Goal: Transaction & Acquisition: Register for event/course

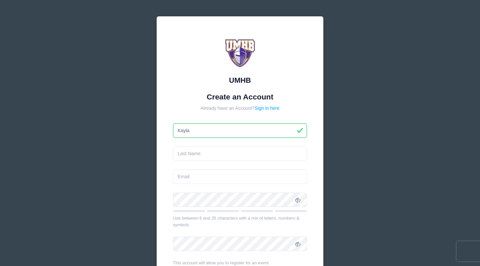
type input "Kayla"
type input "[PERSON_NAME]"
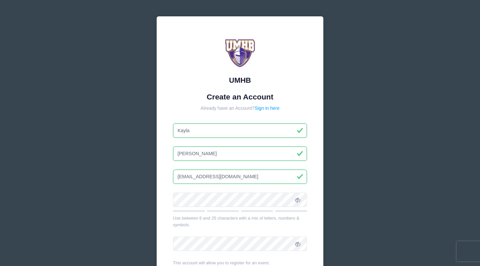
type input "[EMAIL_ADDRESS][DOMAIN_NAME]"
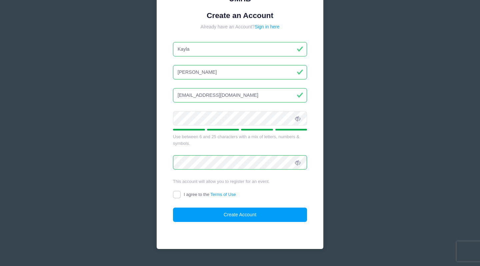
scroll to position [87, 0]
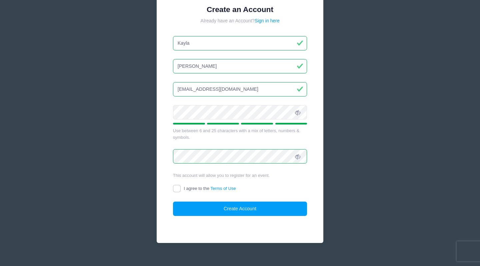
click at [175, 190] on input "I agree to the Terms of Use" at bounding box center [177, 189] width 8 height 8
checkbox input "true"
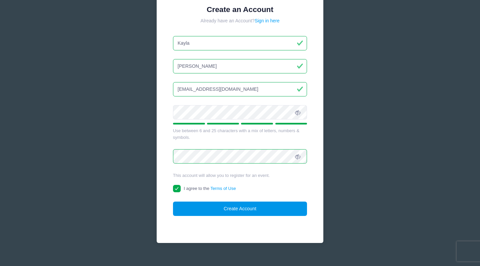
click at [210, 213] on button "Create Account" at bounding box center [240, 208] width 134 height 14
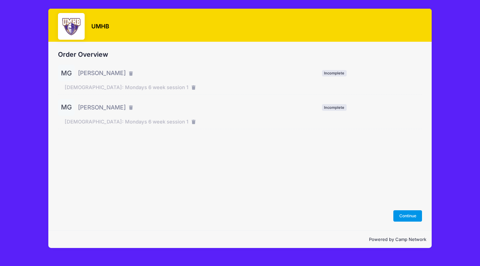
click at [407, 217] on button "Continue" at bounding box center [407, 215] width 29 height 11
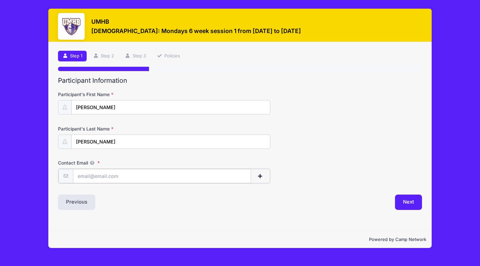
type input "[EMAIL_ADDRESS][DOMAIN_NAME]"
click at [414, 202] on button "Next" at bounding box center [408, 201] width 27 height 15
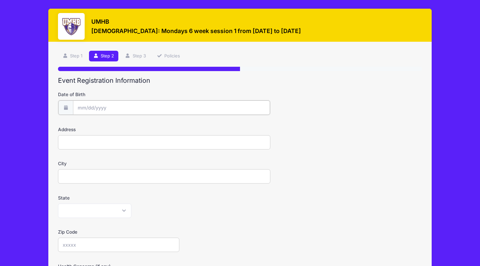
click at [115, 110] on body "Processing Request Please wait... Processing Request Please wait... Processing …" at bounding box center [240, 133] width 480 height 266
click at [156, 124] on icon at bounding box center [156, 125] width 4 height 4
select select "10"
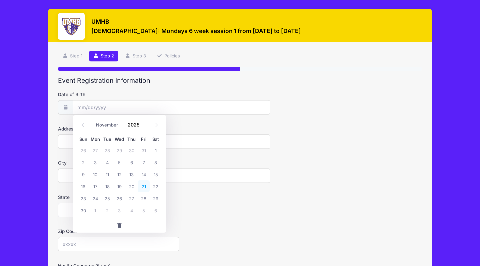
click at [140, 187] on span "21" at bounding box center [144, 186] width 12 height 12
type input "11/21/2025"
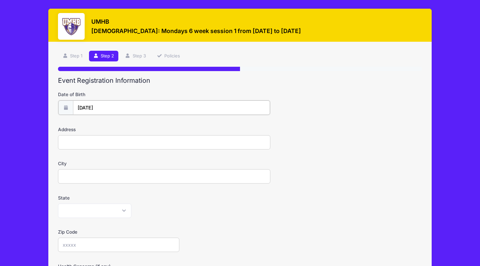
click at [115, 108] on input "11/21/2025" at bounding box center [171, 107] width 197 height 14
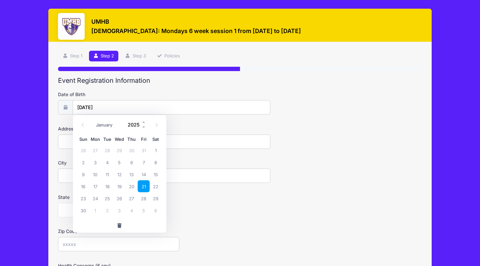
click at [130, 125] on input "2025" at bounding box center [136, 124] width 22 height 10
click at [143, 126] on span at bounding box center [144, 126] width 5 height 5
click at [143, 128] on span at bounding box center [144, 126] width 5 height 5
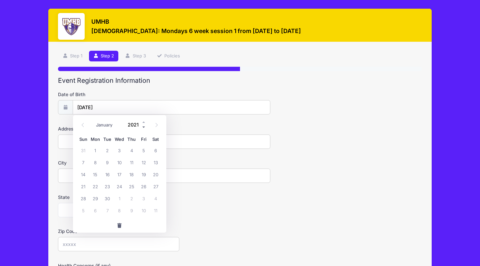
click at [143, 128] on span at bounding box center [144, 126] width 5 height 5
click at [188, 117] on form "Date of Birth 11/21/2025 Address City State Alabama Alaska American Samoa Arizo…" at bounding box center [240, 233] width 364 height 285
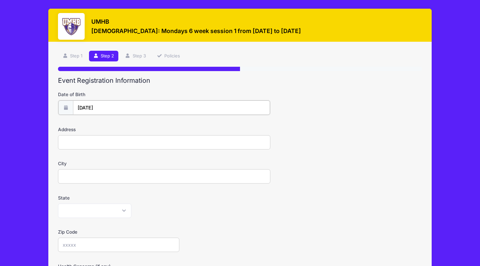
click at [137, 107] on input "11/21/2025" at bounding box center [171, 107] width 197 height 14
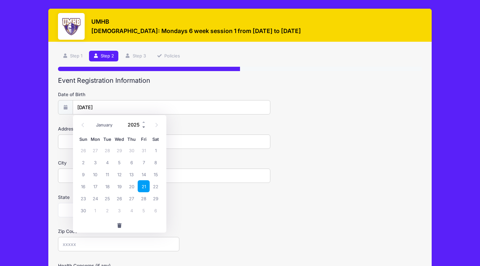
click at [142, 125] on span at bounding box center [144, 126] width 5 height 5
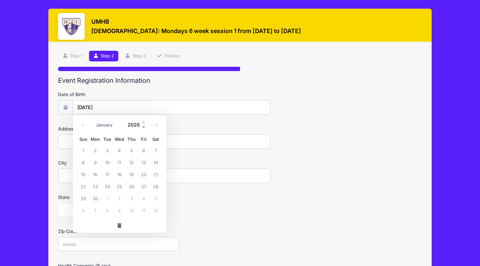
click at [142, 125] on span at bounding box center [144, 126] width 5 height 5
type input "2017"
click at [106, 186] on span "21" at bounding box center [107, 186] width 12 height 12
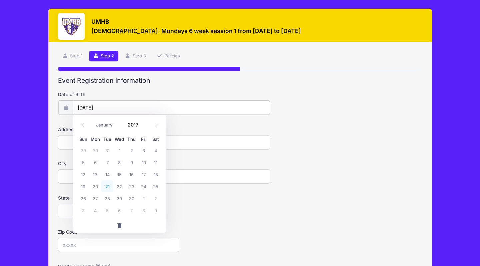
type input "[DATE]"
type input "[STREET_ADDRESS]"
type input "[DEMOGRAPHIC_DATA]"
select select "[GEOGRAPHIC_DATA]"
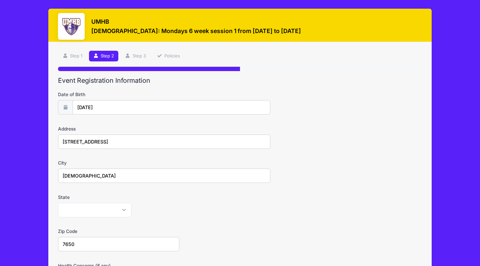
type input "76502"
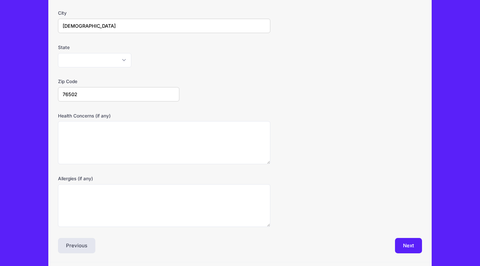
scroll to position [163, 0]
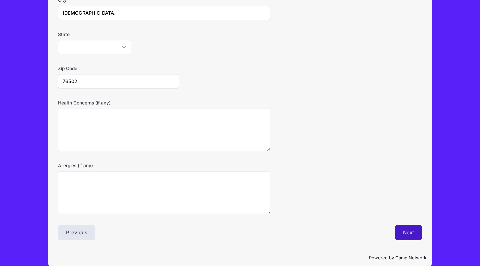
click at [404, 229] on button "Next" at bounding box center [408, 232] width 27 height 15
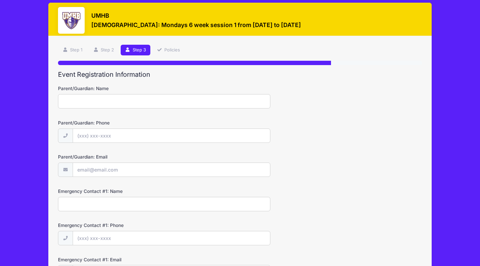
scroll to position [0, 0]
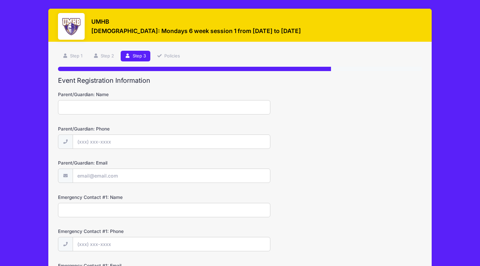
type input "K"
type input "[PERSON_NAME]"
type input "(936) 553-2280"
type input "[EMAIL_ADDRESS][DOMAIN_NAME]"
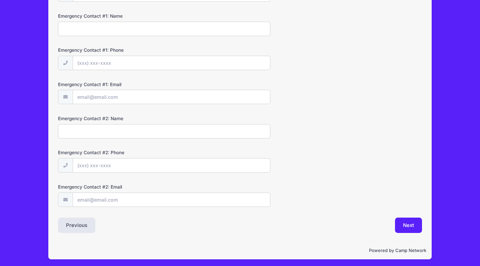
scroll to position [181, 0]
click at [410, 224] on button "Next" at bounding box center [408, 225] width 27 height 15
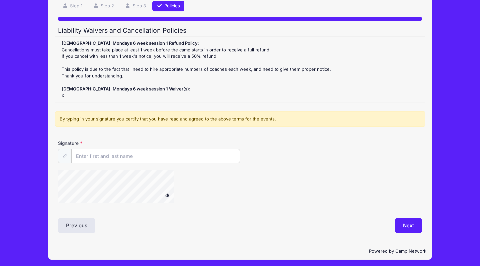
scroll to position [50, 0]
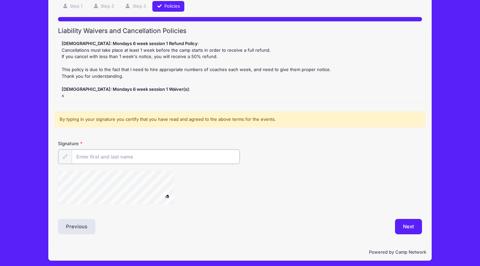
click at [152, 154] on input "Signature" at bounding box center [156, 156] width 168 height 14
click at [194, 154] on input "Kayla Gayler" at bounding box center [156, 156] width 168 height 14
click at [167, 193] on button at bounding box center [168, 196] width 12 height 8
click at [202, 154] on input "Kayla Gayler" at bounding box center [156, 156] width 168 height 14
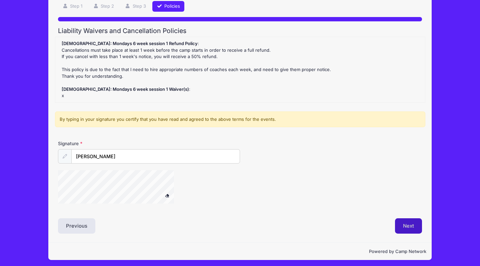
click at [412, 225] on button "Next" at bounding box center [408, 225] width 27 height 15
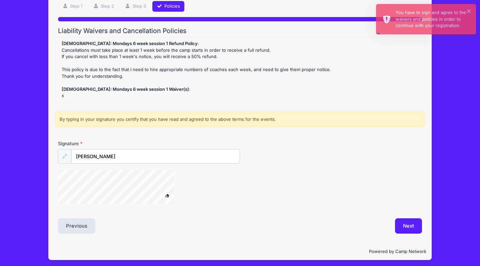
click at [167, 193] on span at bounding box center [167, 195] width 5 height 4
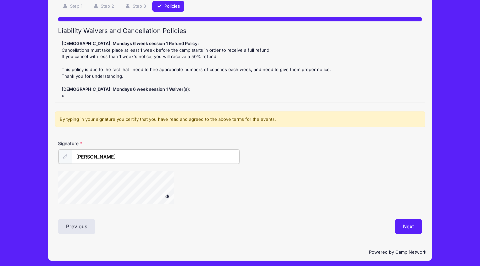
click at [110, 158] on input "Kayla Gayler" at bounding box center [156, 156] width 168 height 14
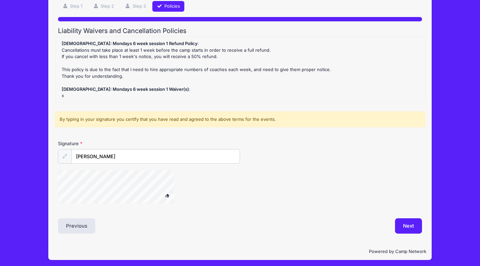
click at [71, 153] on div "Kayla Gayler" at bounding box center [149, 156] width 182 height 14
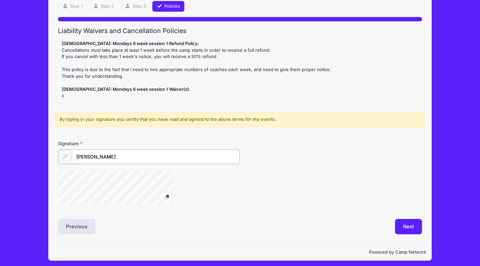
click at [117, 157] on input "Kayla Gayler" at bounding box center [156, 156] width 168 height 14
click at [167, 193] on button at bounding box center [168, 196] width 12 height 8
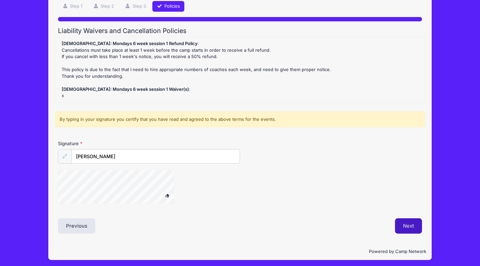
click at [410, 222] on button "Next" at bounding box center [408, 225] width 27 height 15
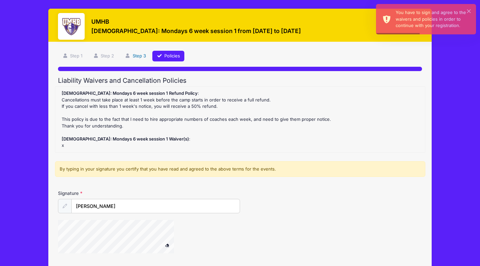
scroll to position [0, 0]
click at [162, 55] on icon at bounding box center [159, 56] width 5 height 4
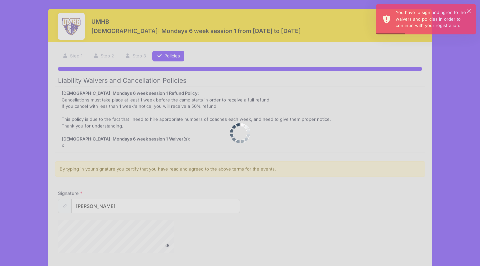
scroll to position [50, 0]
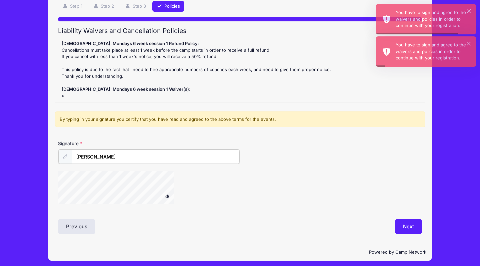
click at [185, 153] on input "Kayla Gayler" at bounding box center [156, 156] width 168 height 14
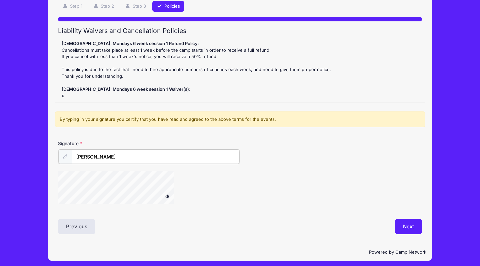
type input "Kayla Gervis Gayler"
click at [167, 193] on button at bounding box center [168, 196] width 12 height 8
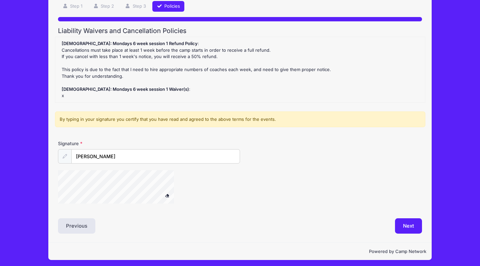
click at [168, 195] on button at bounding box center [168, 195] width 12 height 8
click at [104, 179] on div at bounding box center [124, 187] width 133 height 35
drag, startPoint x: 168, startPoint y: 194, endPoint x: 74, endPoint y: 207, distance: 94.9
click at [74, 207] on div "Signature Kayla Gervis Gayler" at bounding box center [240, 174] width 370 height 69
click at [400, 226] on button "Next" at bounding box center [408, 225] width 27 height 15
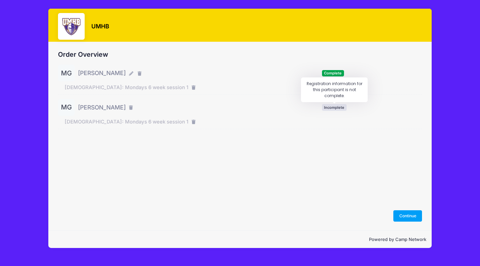
click at [338, 105] on span "Incomplete" at bounding box center [334, 107] width 25 height 6
click at [416, 218] on button "Continue" at bounding box center [407, 215] width 29 height 11
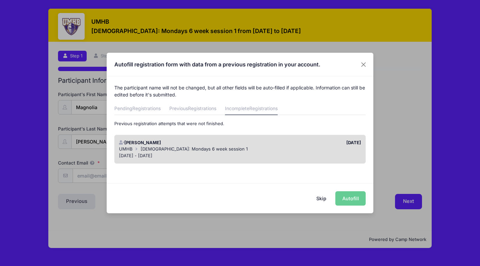
click at [355, 203] on div "Skip Autofill" at bounding box center [240, 198] width 267 height 30
click at [276, 105] on link "Incomplete Registrations" at bounding box center [251, 109] width 53 height 12
click at [351, 199] on div "Skip Autofill" at bounding box center [240, 198] width 267 height 30
click at [201, 150] on span "[DEMOGRAPHIC_DATA]: Mondays 6 week session 1" at bounding box center [194, 148] width 107 height 5
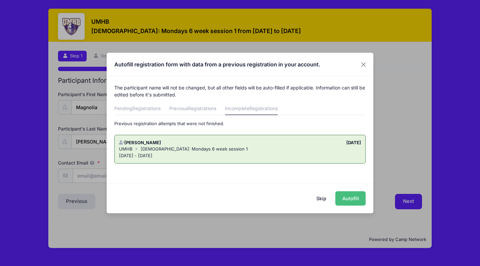
click at [357, 198] on button "Autofill" at bounding box center [350, 198] width 30 height 14
type input "[EMAIL_ADDRESS][DOMAIN_NAME]"
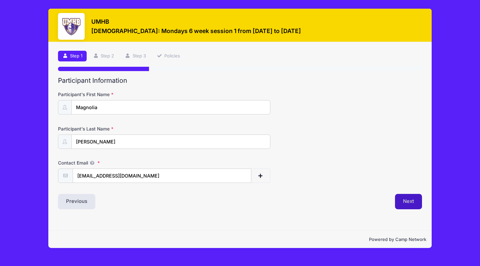
click at [415, 199] on button "Next" at bounding box center [408, 201] width 27 height 15
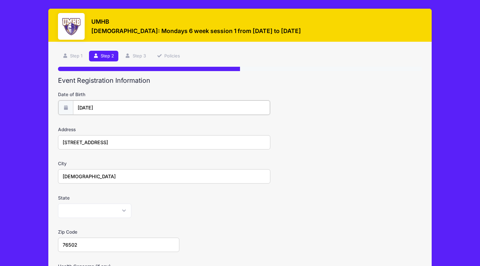
type input "2017"
click at [106, 106] on input "[DATE]" at bounding box center [171, 107] width 197 height 14
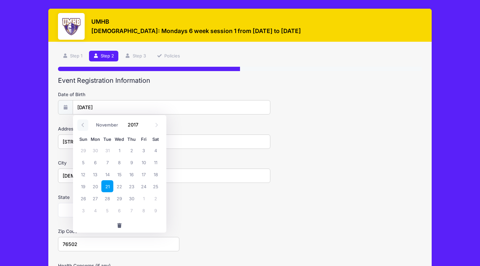
click at [82, 126] on icon at bounding box center [83, 125] width 4 height 4
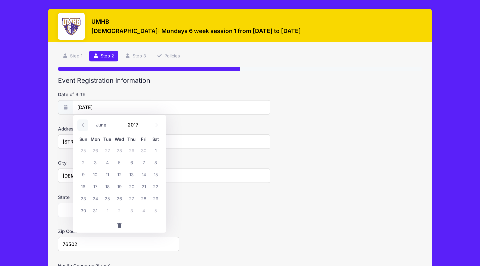
click at [82, 126] on icon at bounding box center [83, 125] width 4 height 4
click at [159, 126] on span at bounding box center [156, 124] width 11 height 11
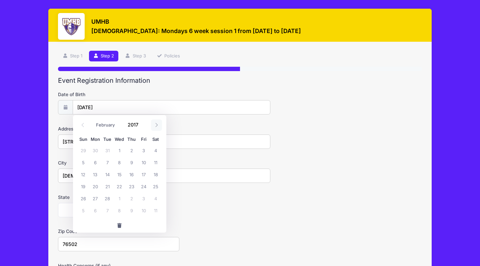
select select "2"
click at [119, 150] on span "1" at bounding box center [119, 150] width 12 height 12
type input "[DATE]"
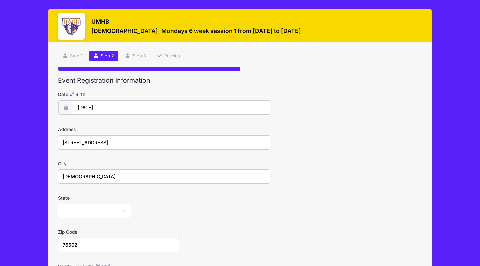
click at [136, 109] on input "[DATE]" at bounding box center [171, 107] width 197 height 14
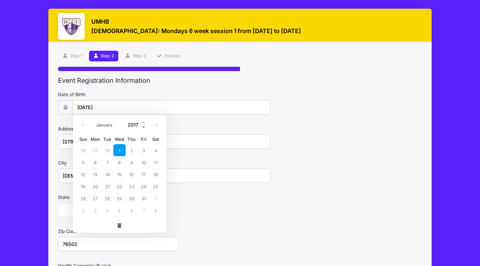
click at [143, 126] on span at bounding box center [144, 126] width 5 height 5
type input "2016"
click at [109, 150] on span "1" at bounding box center [107, 150] width 12 height 12
type input "[DATE]"
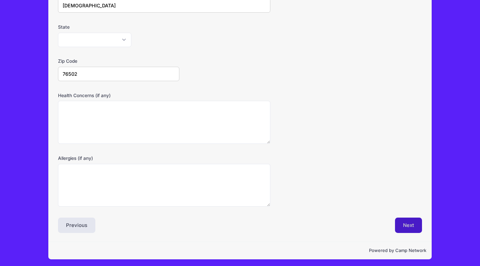
click at [407, 221] on button "Next" at bounding box center [408, 224] width 27 height 15
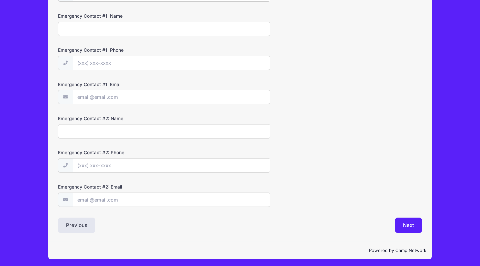
scroll to position [181, 0]
click at [407, 225] on button "Next" at bounding box center [408, 225] width 27 height 15
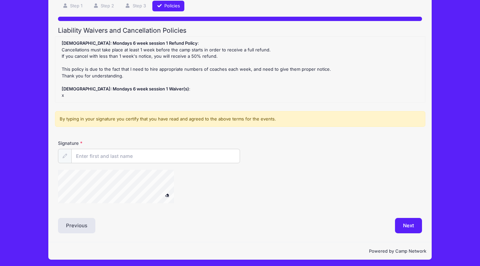
scroll to position [50, 0]
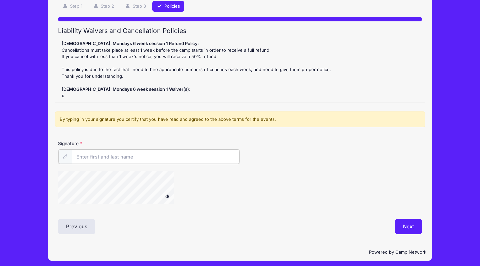
click at [106, 156] on input "Signature" at bounding box center [156, 156] width 168 height 14
type input "[PERSON_NAME]"
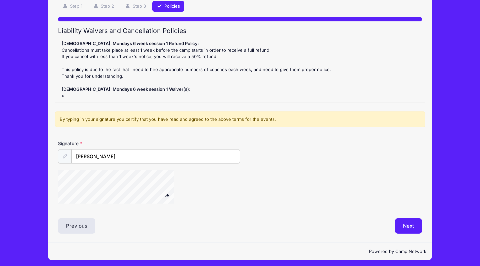
click at [54, 186] on div "Step 4 /7 Step 1 Step 2 Step 3 Policies Participant Information Participant's F…" at bounding box center [239, 117] width 383 height 250
click at [406, 223] on button "Next" at bounding box center [408, 225] width 27 height 15
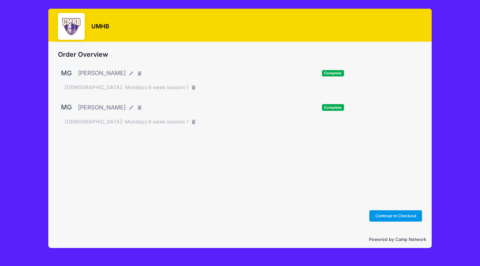
click at [397, 218] on button "Continue to Checkout" at bounding box center [395, 215] width 53 height 11
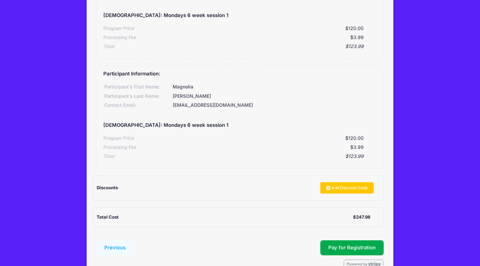
scroll to position [116, 0]
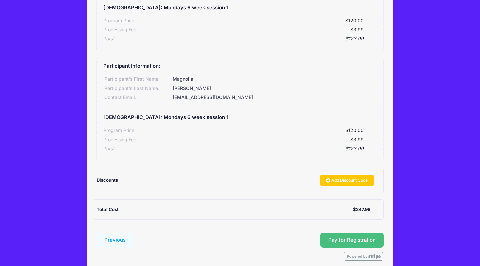
click at [352, 236] on button "Pay for Registration" at bounding box center [351, 239] width 63 height 15
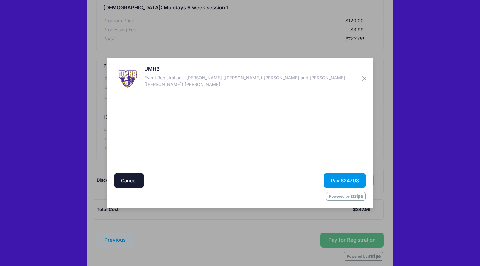
click at [353, 180] on button "Pay $247.98" at bounding box center [345, 180] width 42 height 14
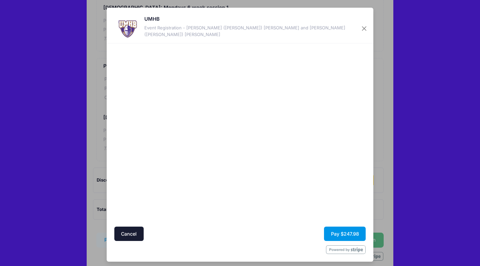
click at [350, 231] on button "Pay $247.98" at bounding box center [345, 233] width 42 height 14
click at [341, 234] on button "Pay $247.98" at bounding box center [345, 233] width 42 height 14
